Goal: Check status: Check status

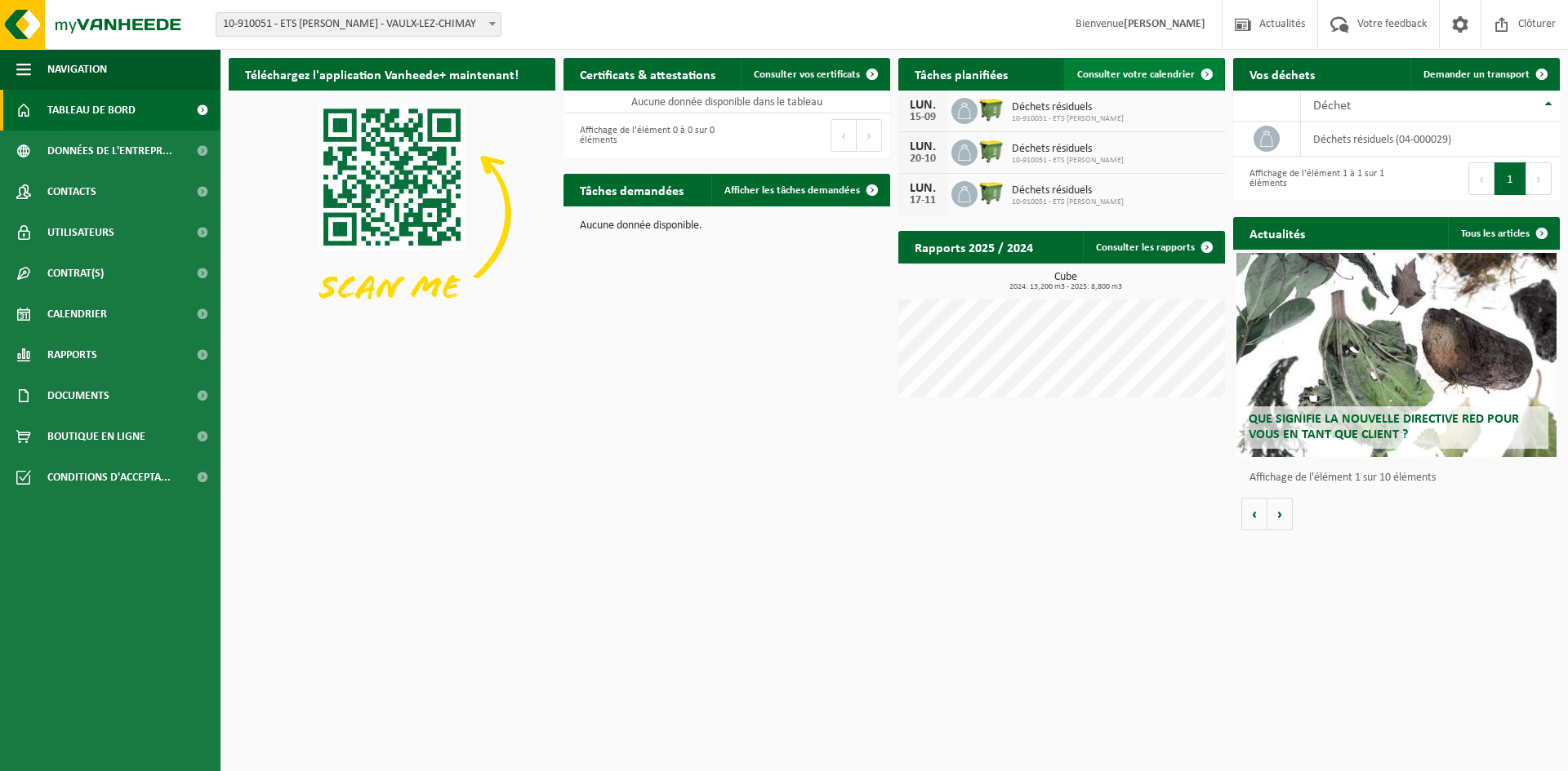
click at [1130, 74] on span "Consulter votre calendrier" at bounding box center [1135, 75] width 117 height 11
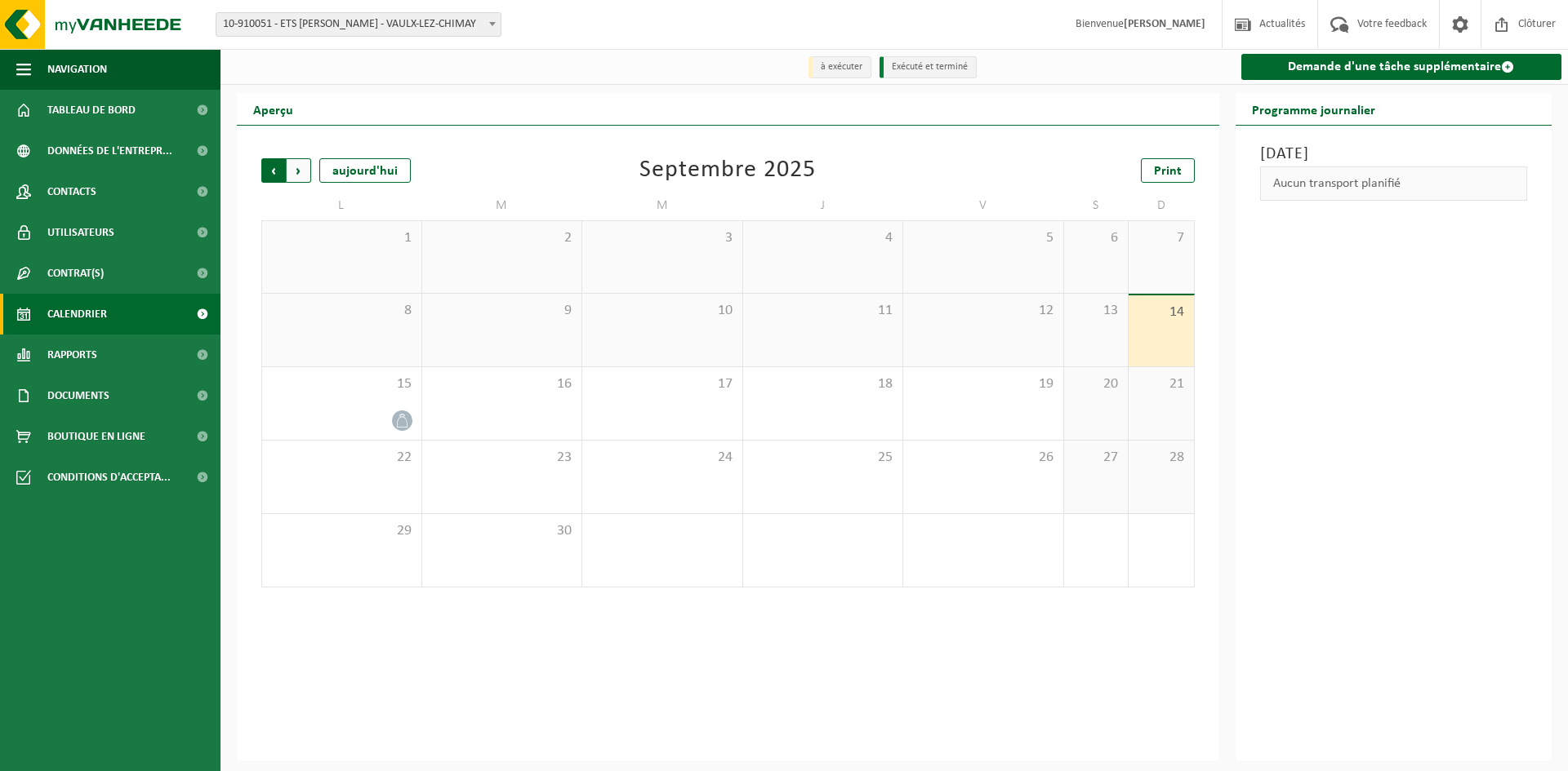
click at [297, 169] on span "Suivant" at bounding box center [298, 170] width 24 height 24
click at [303, 172] on span "Suivant" at bounding box center [298, 170] width 24 height 24
click at [271, 171] on span "Précédent" at bounding box center [273, 170] width 24 height 24
